Goal: Check status: Check status

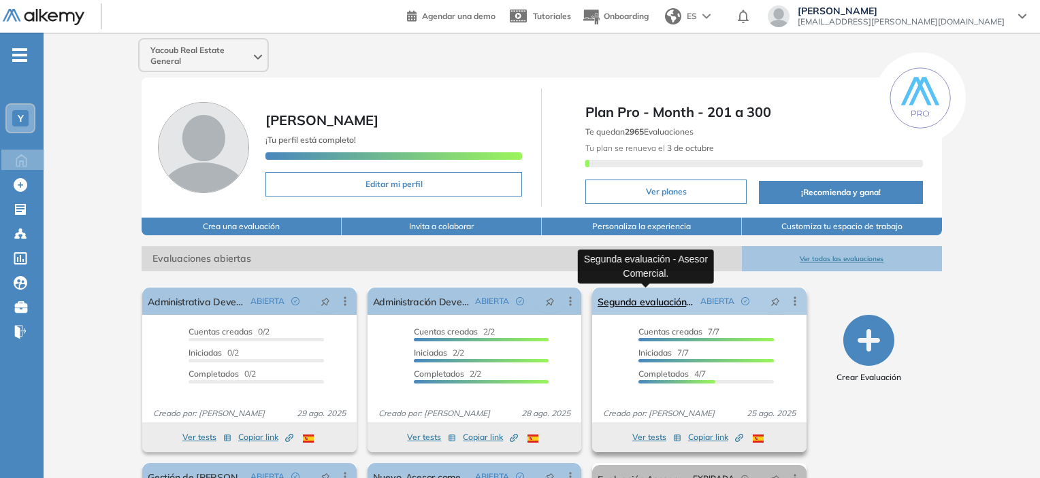
click at [645, 302] on link "Segunda evaluación - Asesor Comercial." at bounding box center [646, 301] width 97 height 27
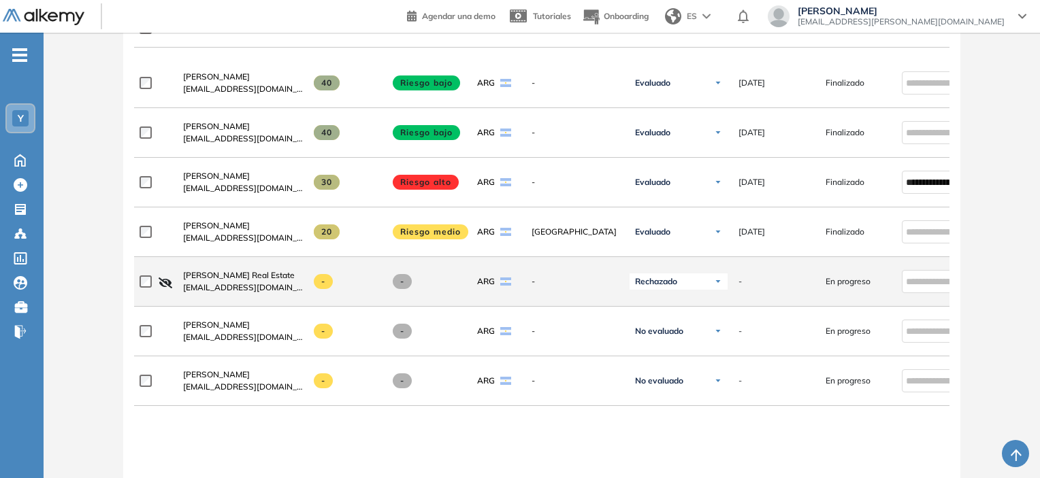
scroll to position [476, 0]
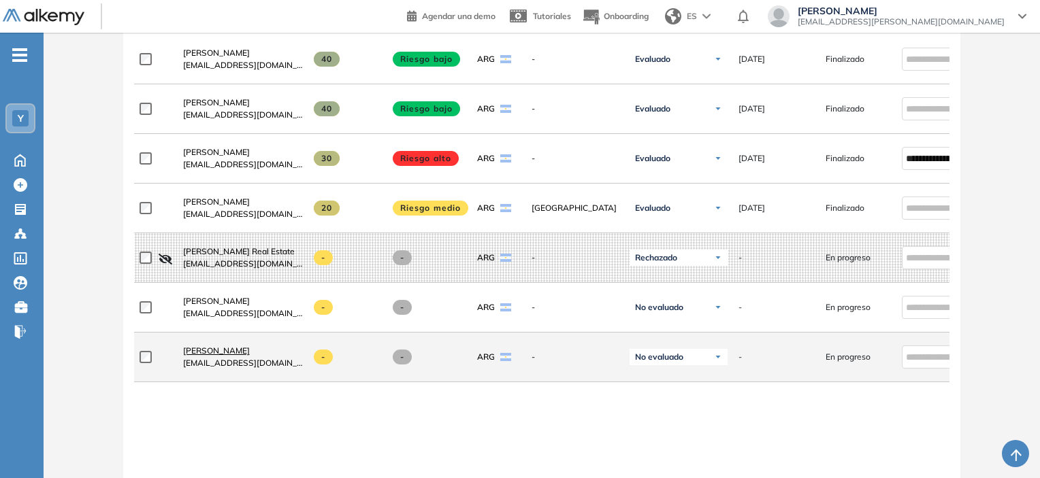
click at [188, 353] on span "Nancy Torres" at bounding box center [216, 351] width 67 height 10
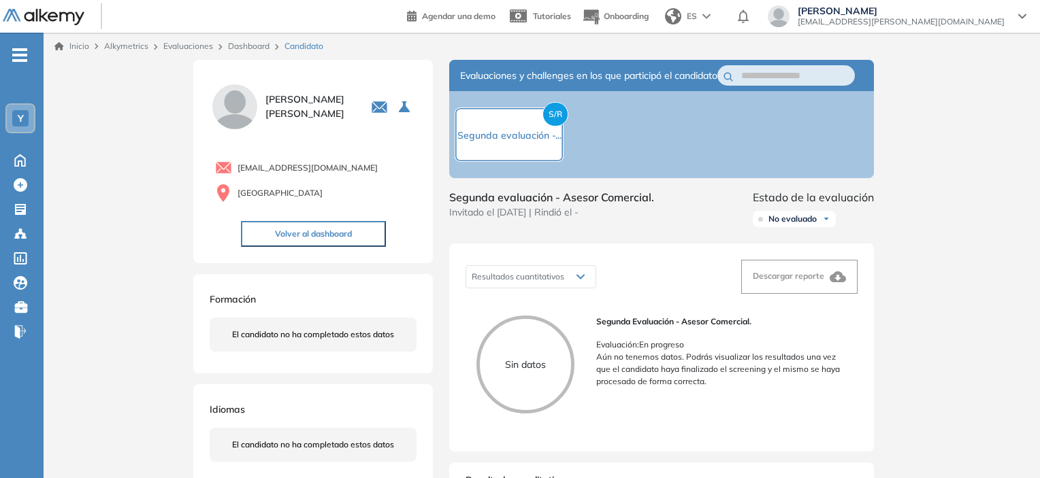
click at [71, 46] on link "Inicio" at bounding box center [71, 46] width 35 height 12
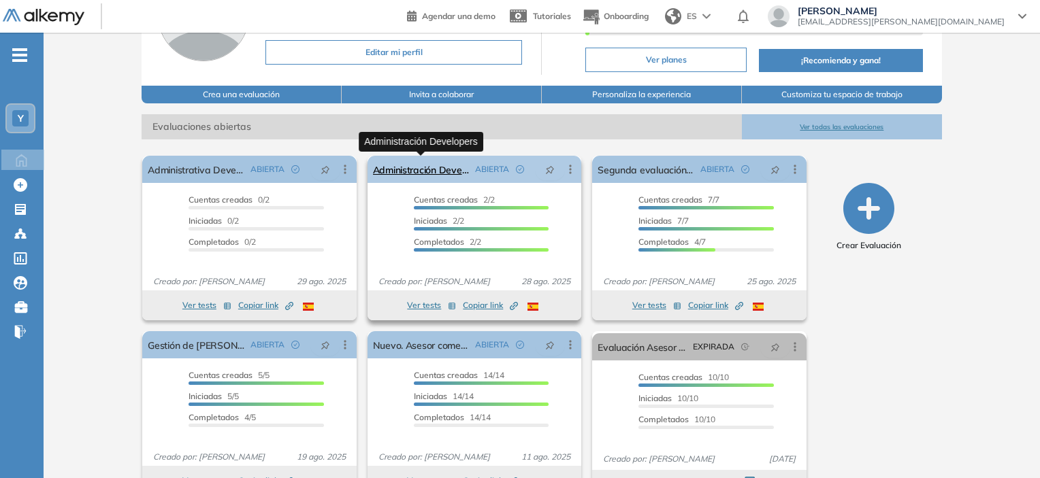
scroll to position [166, 0]
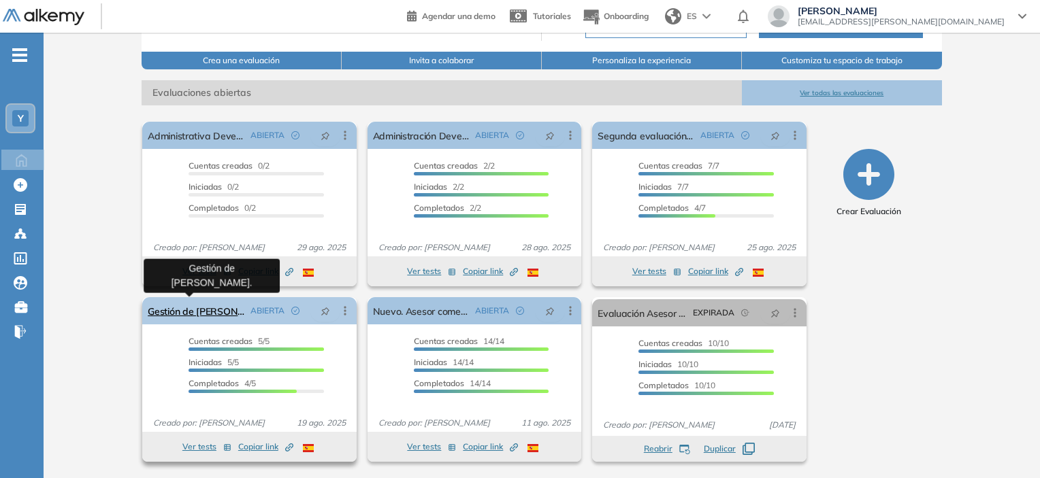
click at [196, 311] on link "Gestión de [PERSON_NAME]." at bounding box center [196, 310] width 97 height 27
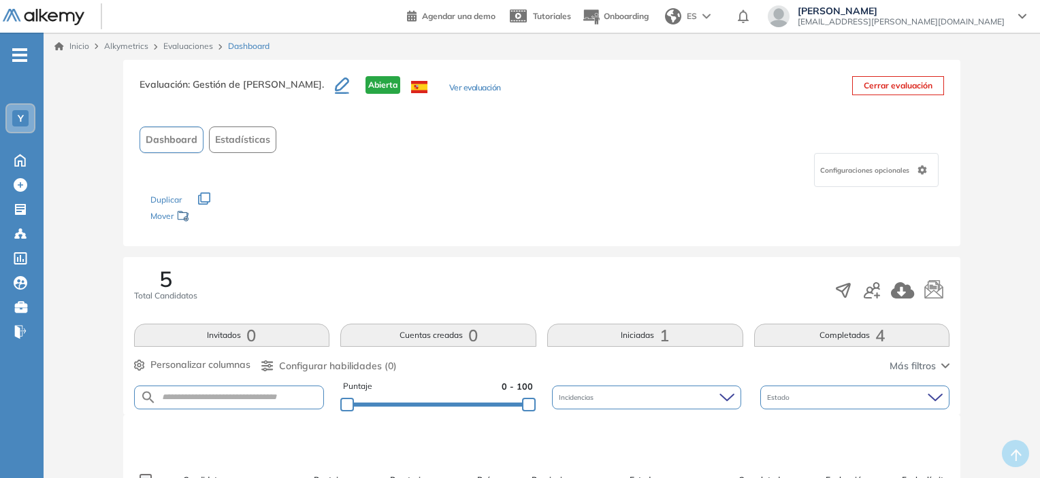
click at [212, 84] on span ": Gestión de [PERSON_NAME]." at bounding box center [256, 84] width 136 height 12
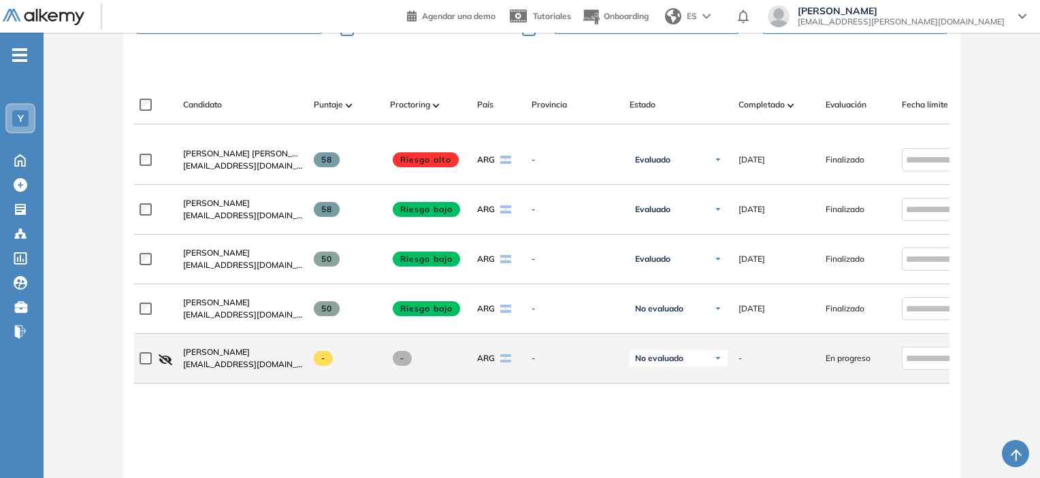
scroll to position [408, 0]
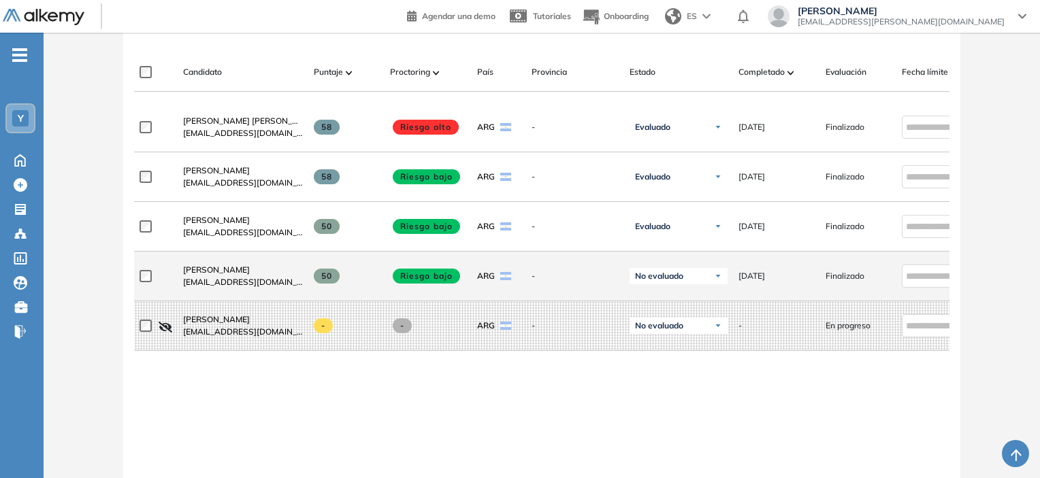
click at [654, 284] on div "No evaluado" at bounding box center [679, 276] width 98 height 16
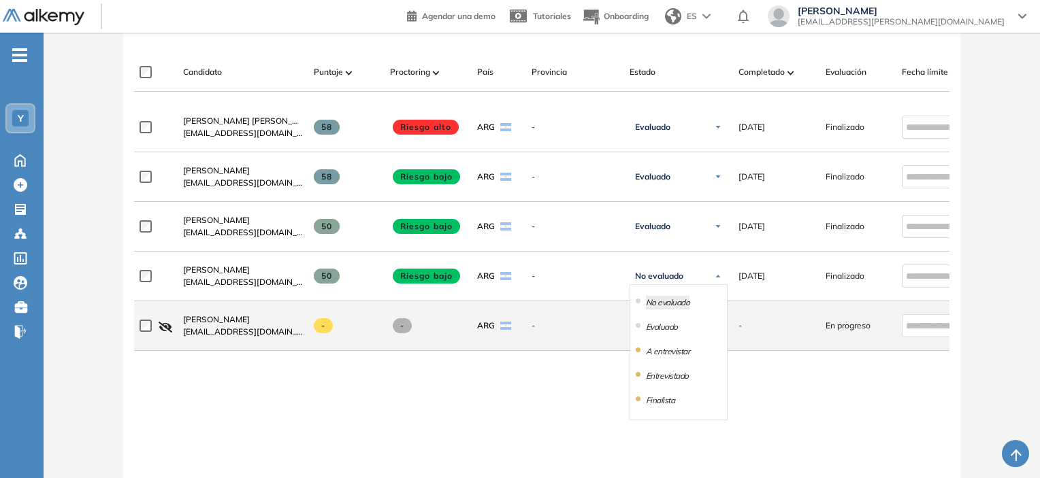
click at [653, 329] on li "Evaluado" at bounding box center [662, 328] width 32 height 14
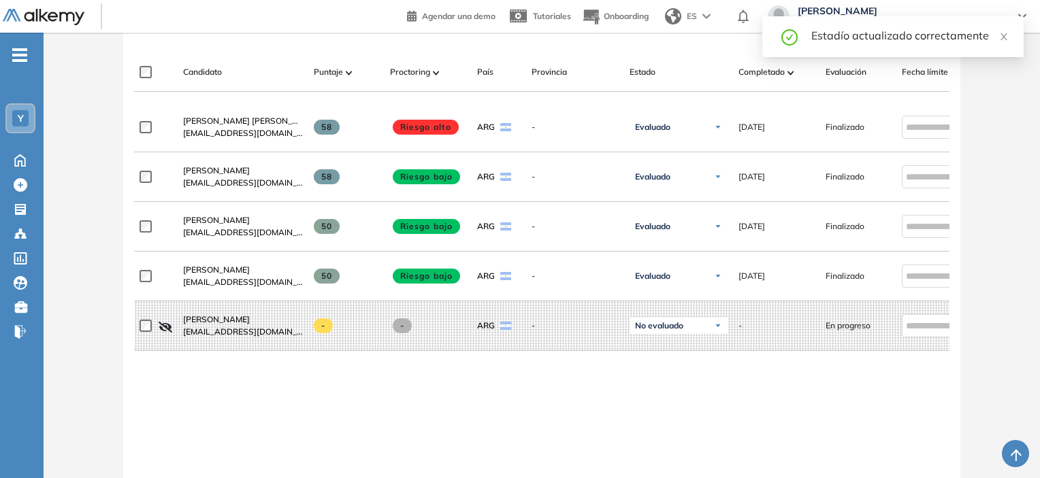
click at [637, 359] on div at bounding box center [542, 356] width 816 height 11
click at [1007, 36] on icon "close" at bounding box center [1004, 37] width 10 height 10
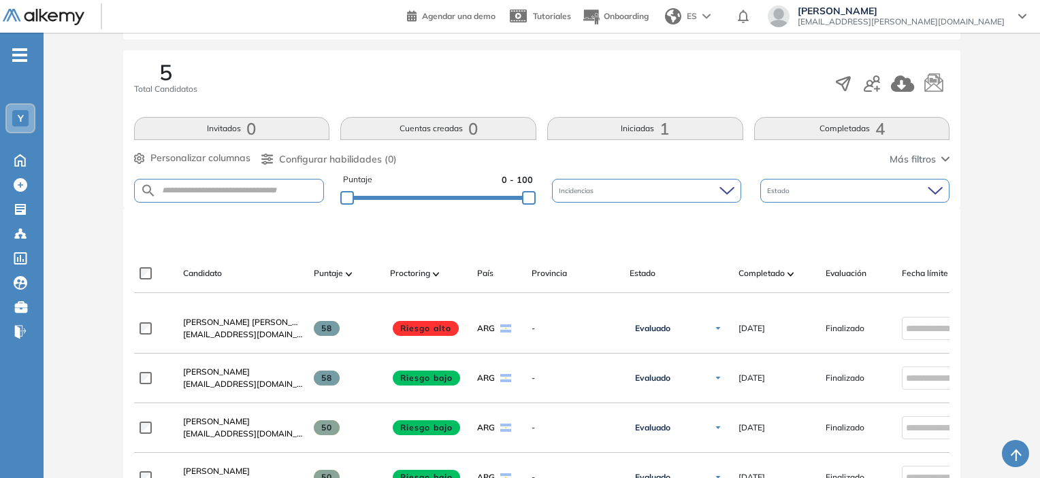
scroll to position [204, 0]
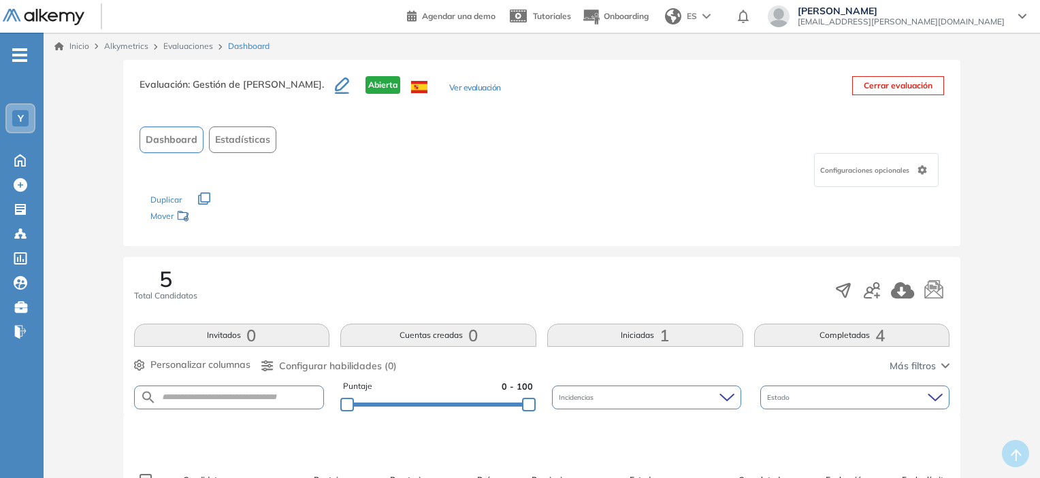
click at [82, 49] on link "Inicio" at bounding box center [71, 46] width 35 height 12
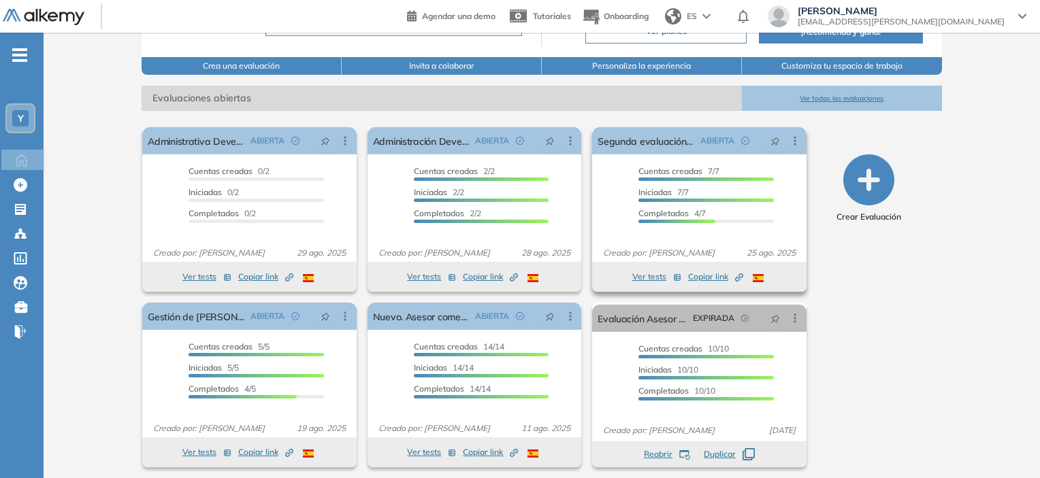
scroll to position [166, 0]
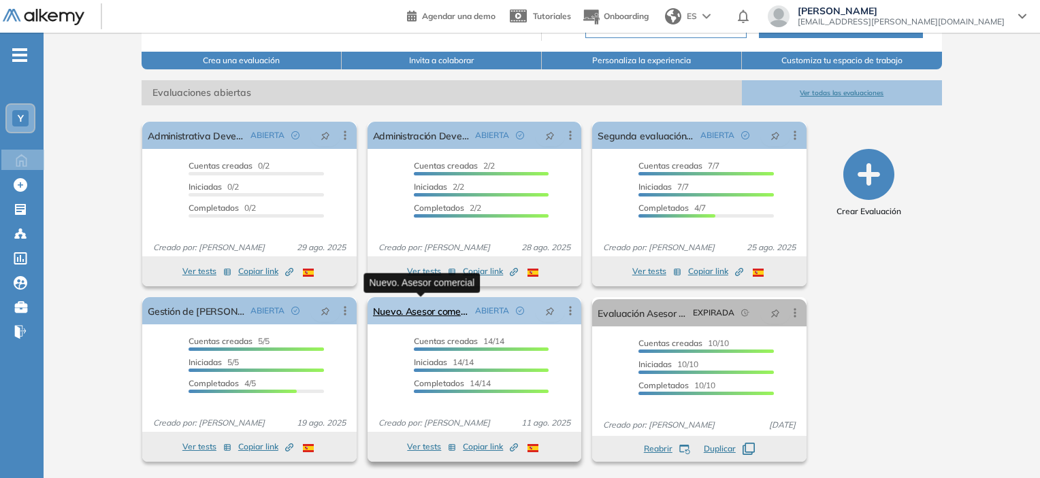
click at [414, 312] on link "Nuevo. Asesor comercial" at bounding box center [421, 310] width 97 height 27
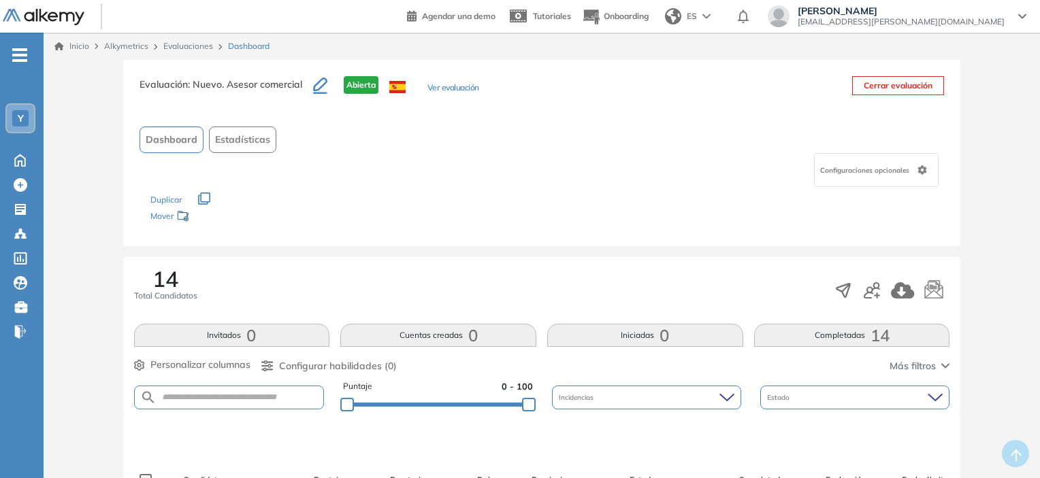
click at [64, 47] on link "Inicio" at bounding box center [71, 46] width 35 height 12
